Goal: Task Accomplishment & Management: Manage account settings

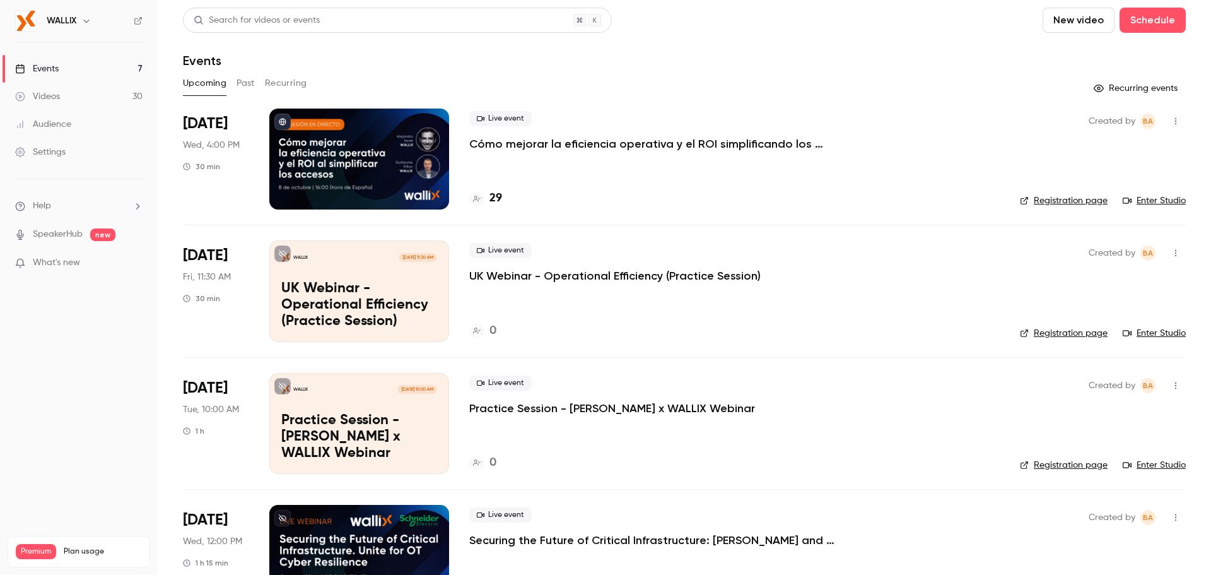
click at [337, 144] on div at bounding box center [359, 158] width 180 height 101
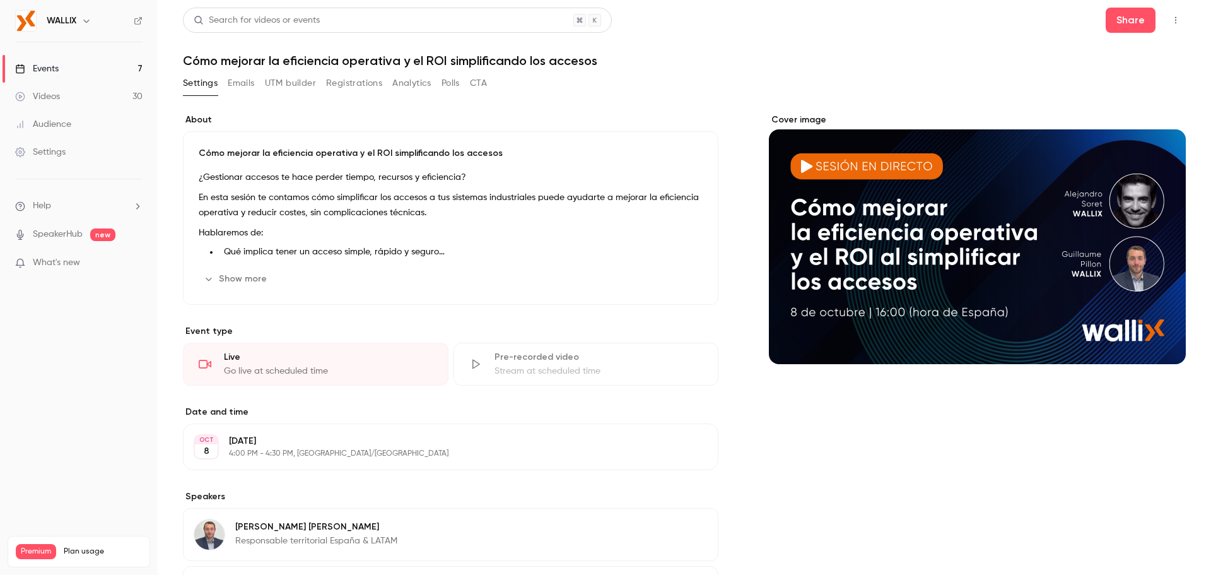
click at [299, 89] on button "UTM builder" at bounding box center [290, 83] width 51 height 20
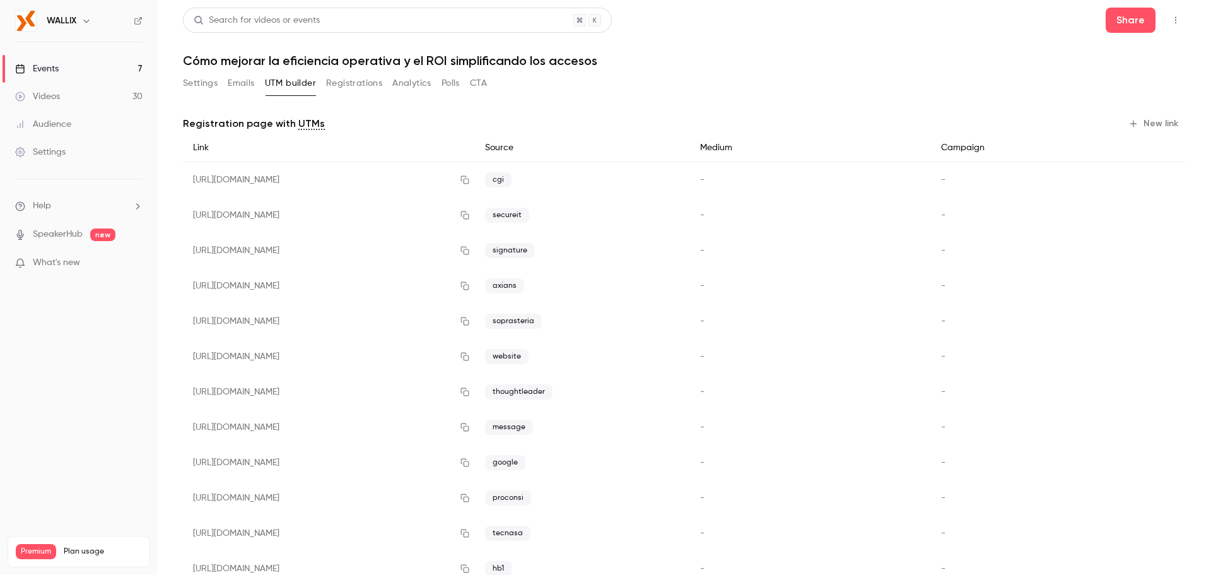
click at [244, 83] on button "Emails" at bounding box center [241, 83] width 26 height 20
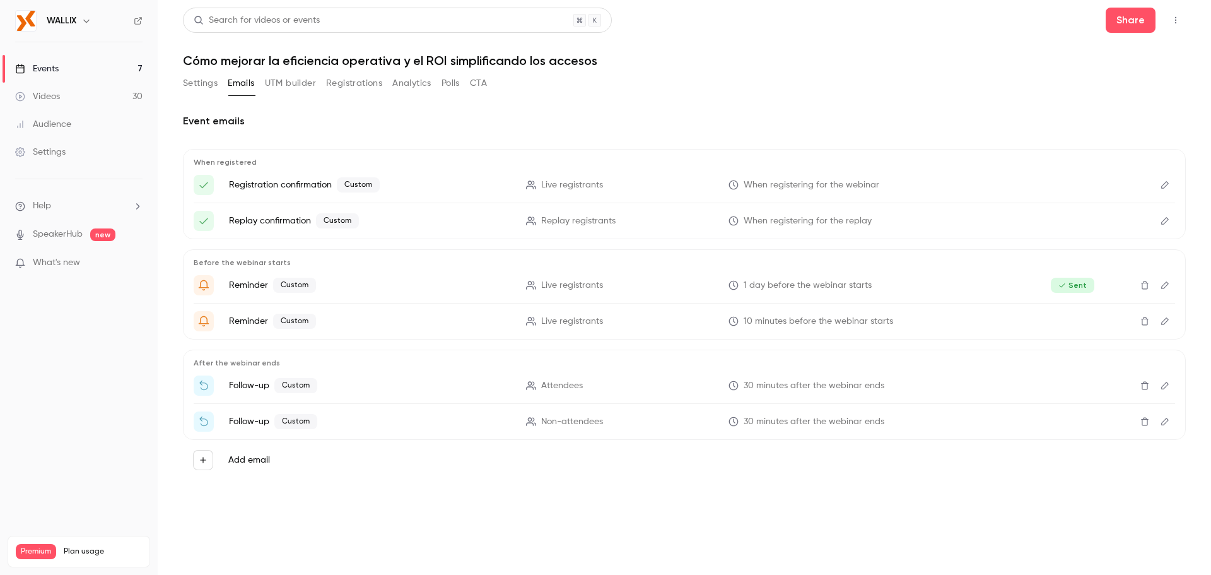
click at [340, 89] on button "Registrations" at bounding box center [354, 83] width 56 height 20
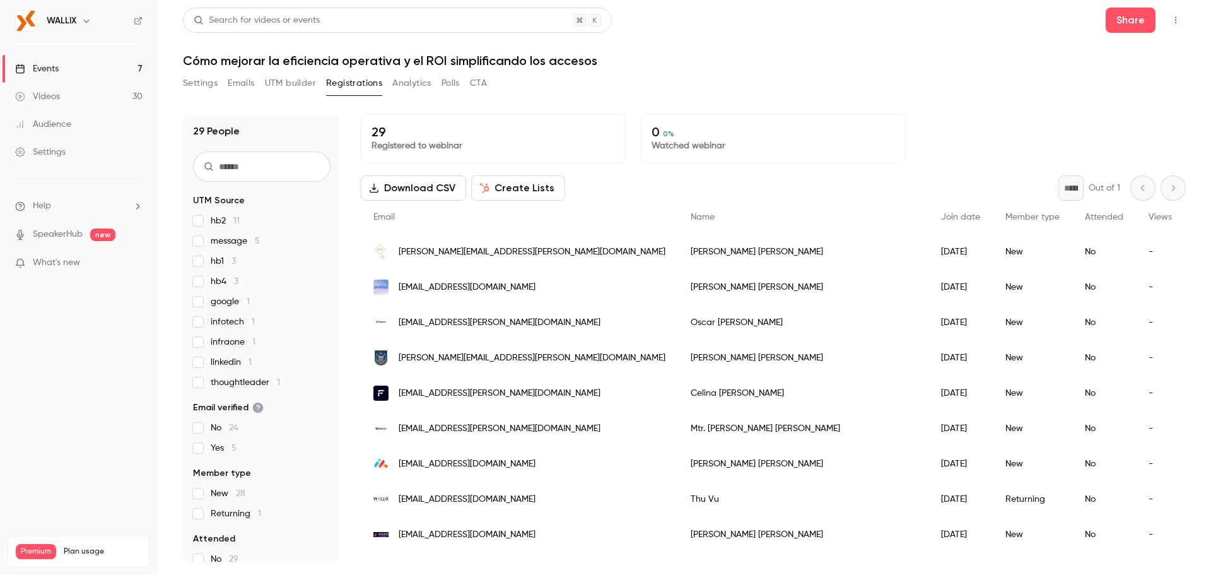
click at [275, 78] on button "UTM builder" at bounding box center [290, 83] width 51 height 20
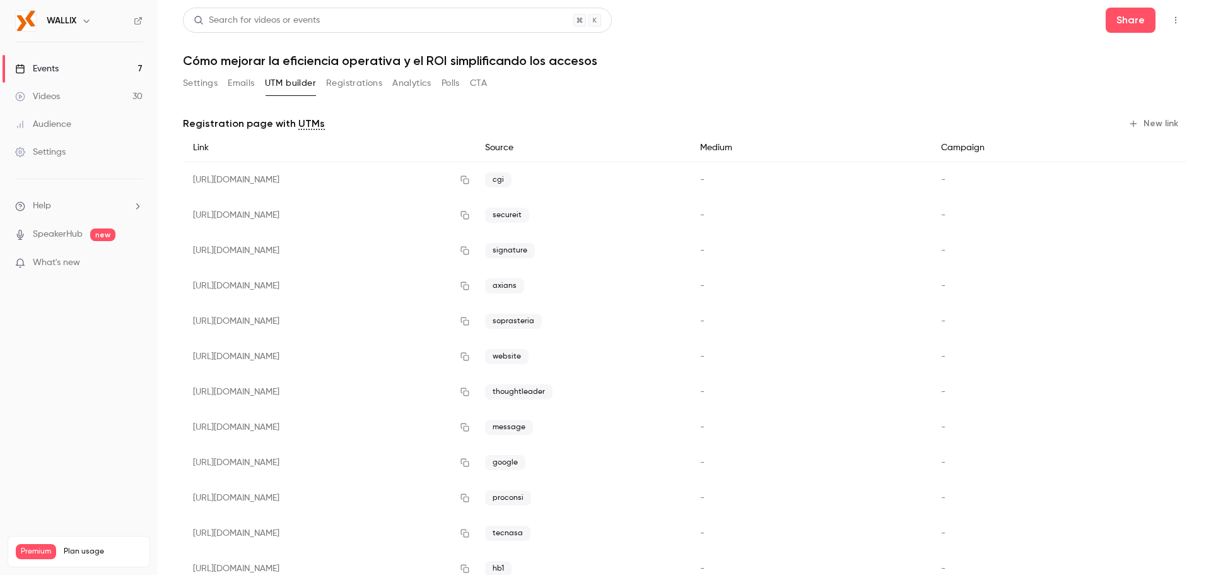
click at [533, 427] on span "message" at bounding box center [509, 426] width 48 height 15
click at [470, 424] on icon "button" at bounding box center [465, 427] width 10 height 9
click at [201, 91] on button "Settings" at bounding box center [200, 83] width 35 height 20
